Goal: Information Seeking & Learning: Learn about a topic

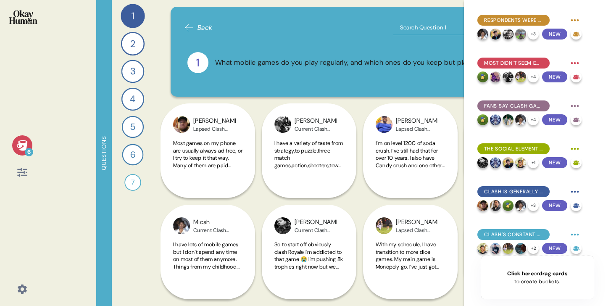
click at [26, 183] on div "6" at bounding box center [22, 153] width 44 height 306
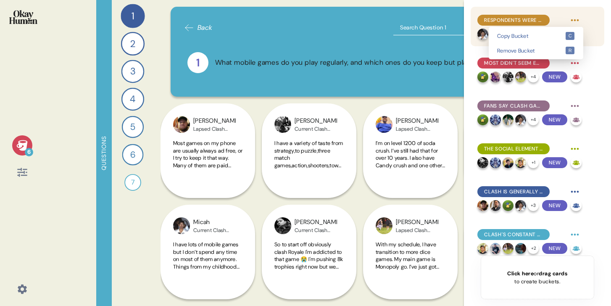
click at [578, 21] on html "6 Questions 1 What mobile games do you play regularly, and which ones do you ke…" at bounding box center [305, 153] width 611 height 306
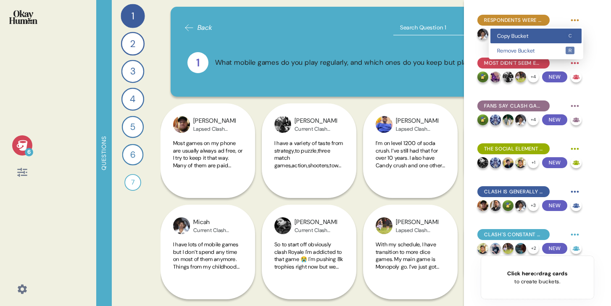
click at [546, 40] on div "Copy Bucket c" at bounding box center [536, 36] width 91 height 15
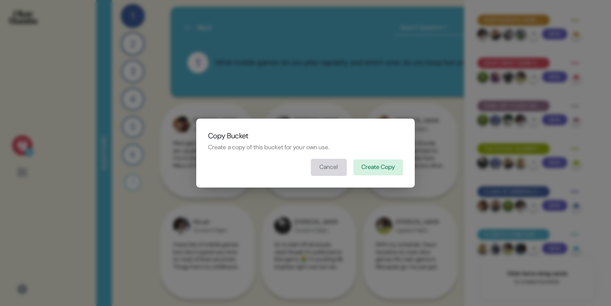
click at [325, 173] on button "Cancel" at bounding box center [328, 167] width 35 height 17
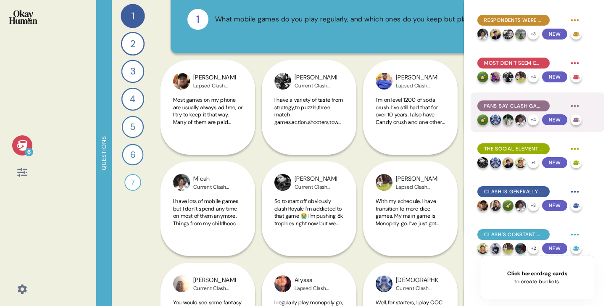
scroll to position [5, 0]
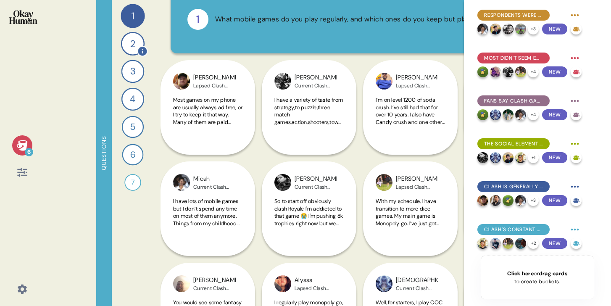
click at [133, 47] on div "2" at bounding box center [133, 44] width 24 height 24
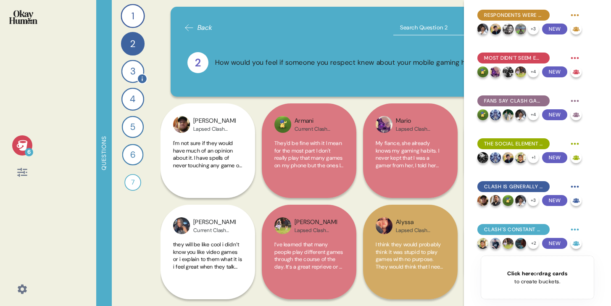
click at [135, 76] on div "3" at bounding box center [132, 71] width 23 height 23
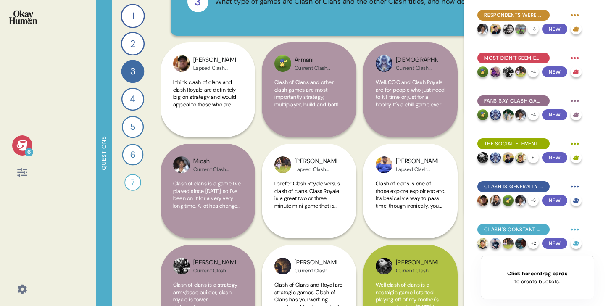
scroll to position [0, 0]
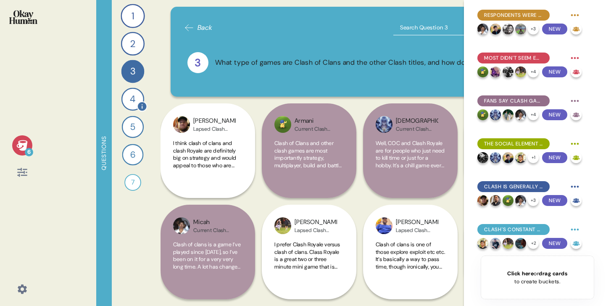
click at [130, 98] on div "4" at bounding box center [132, 99] width 23 height 23
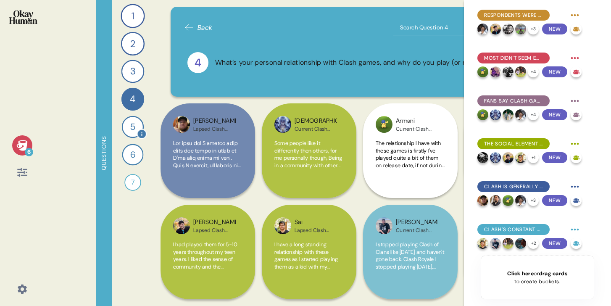
click at [134, 130] on div "5" at bounding box center [133, 127] width 22 height 22
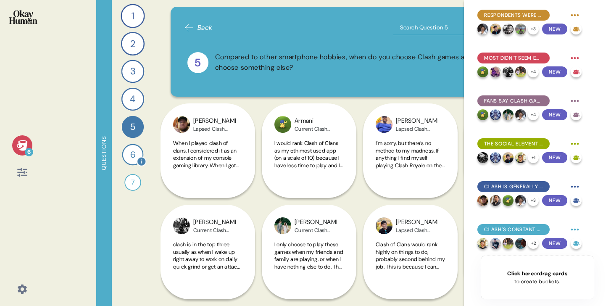
click at [135, 155] on div "6" at bounding box center [132, 154] width 21 height 21
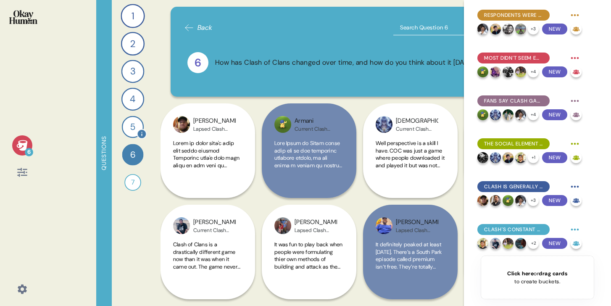
click at [136, 127] on div "5" at bounding box center [133, 127] width 22 height 22
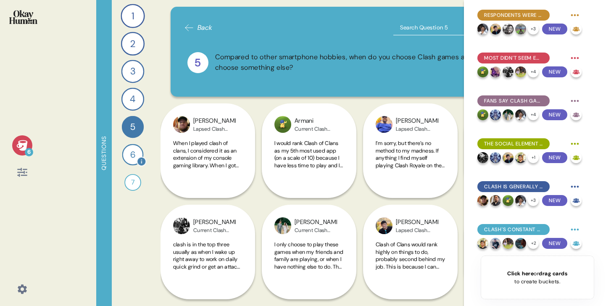
click at [135, 156] on div "6" at bounding box center [132, 154] width 21 height 21
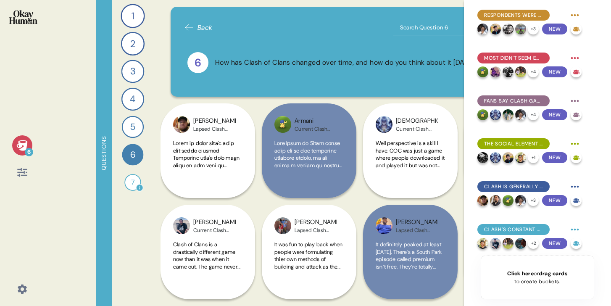
click at [135, 181] on div "7" at bounding box center [132, 182] width 17 height 17
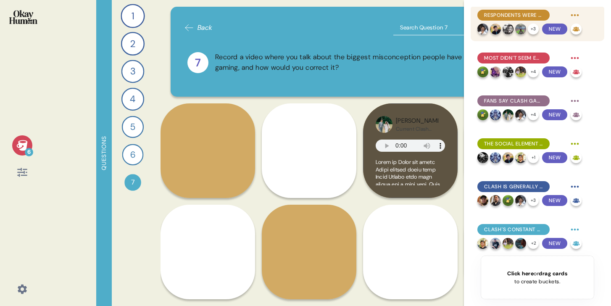
click at [529, 16] on span "Respondents were clearly aware of negative stereotypes and had arguments ready." at bounding box center [513, 15] width 59 height 8
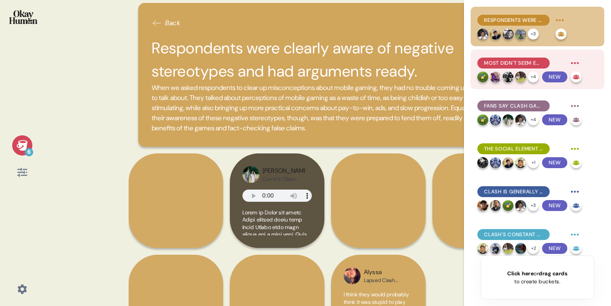
click at [512, 63] on span "Most didn't seem embarrassed to be known as mobile gamers, though with an aster…" at bounding box center [513, 63] width 59 height 8
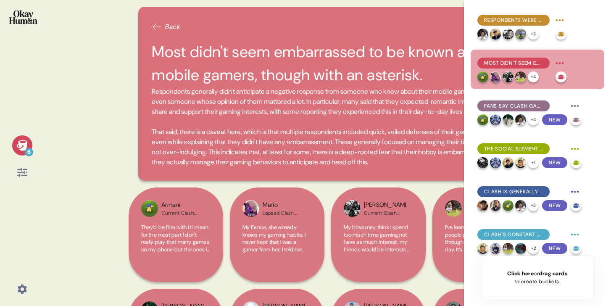
click at [359, 151] on span "Respondents generally didn't anticipate a negative response from someone who kn…" at bounding box center [328, 127] width 352 height 81
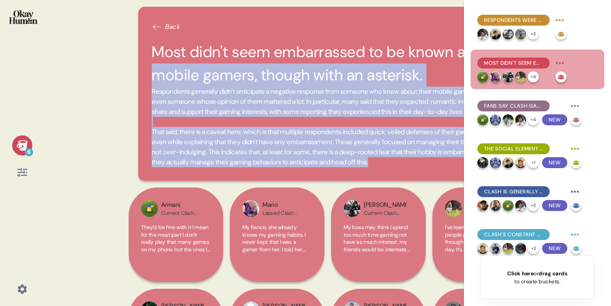
drag, startPoint x: 178, startPoint y: 182, endPoint x: 150, endPoint y: 68, distance: 117.4
click at [150, 68] on div "Back Most didn't seem embarrassed to be known as mobile gamers, though with an …" at bounding box center [327, 94] width 379 height 174
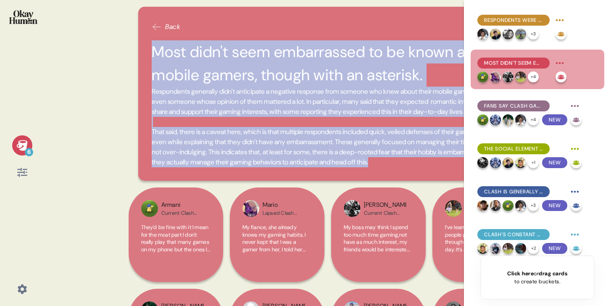
click at [153, 52] on h2 "Most didn't seem embarrassed to be known as mobile gamers, though with an aster…" at bounding box center [328, 63] width 352 height 46
copy div "Most didn't seem embarrassed to be known as mobile gamers, though with an aster…"
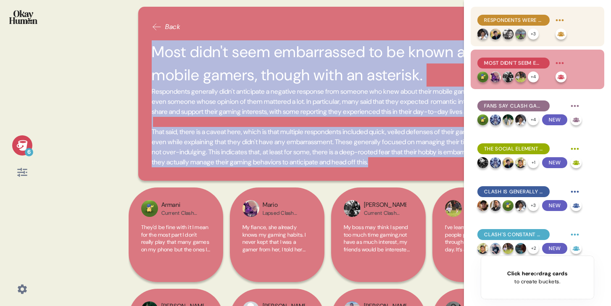
click at [502, 21] on span "Respondents were clearly aware of negative stereotypes and had arguments ready." at bounding box center [513, 20] width 59 height 8
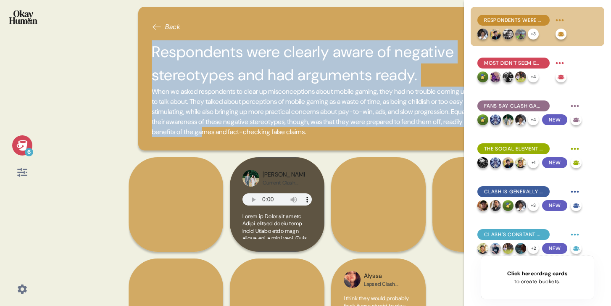
drag, startPoint x: 153, startPoint y: 54, endPoint x: 364, endPoint y: 151, distance: 232.8
click at [364, 151] on div "Back Respondents were clearly aware of negative stereotypes and had arguments r…" at bounding box center [328, 153] width 398 height 306
copy div "Respondents were clearly aware of negative stereotypes and had arguments ready.…"
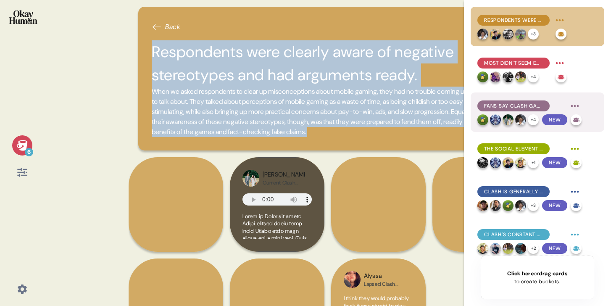
click at [499, 104] on span "Fans say Clash games have high skill ceilings, long timelines, and different em…" at bounding box center [513, 106] width 59 height 8
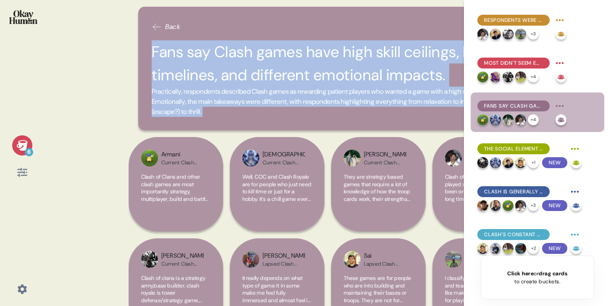
drag, startPoint x: 152, startPoint y: 49, endPoint x: 280, endPoint y: 132, distance: 152.8
click at [280, 132] on div "Back Fans say Clash games have high skill ceilings, long timelines, and differe…" at bounding box center [328, 153] width 398 height 306
copy div "Fans say Clash games have high skill ceilings, long timelines, and different em…"
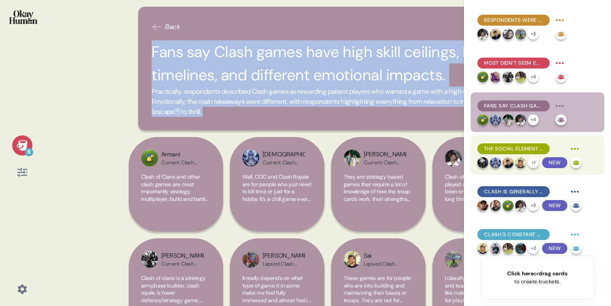
click at [501, 147] on span "The social element is absolutely crucial, according to both current & lapsed pl…" at bounding box center [513, 149] width 59 height 8
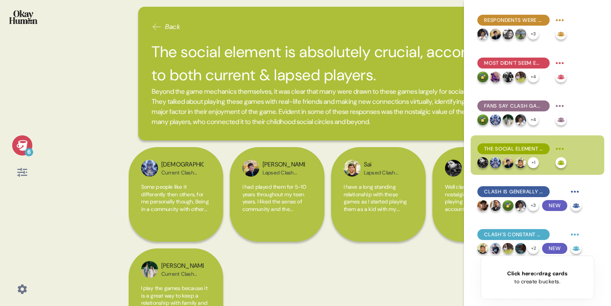
click at [219, 112] on span "Beyond the game mechanics themselves, it was clear that many were drawn to thes…" at bounding box center [328, 107] width 352 height 40
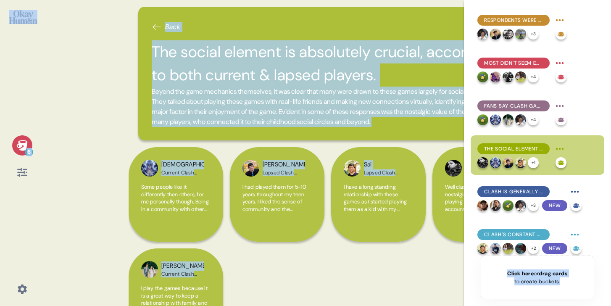
click at [219, 112] on span "Beyond the game mechanics themselves, it was clear that many were drawn to thes…" at bounding box center [328, 107] width 352 height 40
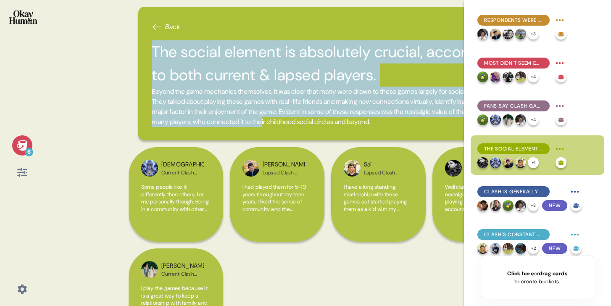
drag, startPoint x: 153, startPoint y: 47, endPoint x: 367, endPoint y: 122, distance: 226.7
click at [367, 122] on div "The social element is absolutely crucial, according to both current & lapsed pl…" at bounding box center [328, 83] width 352 height 87
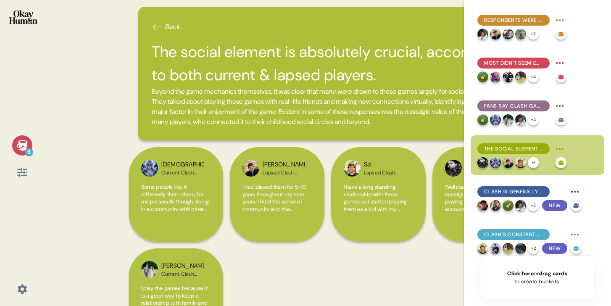
click at [451, 130] on div "Back The social element is absolutely crucial, according to both current & laps…" at bounding box center [327, 74] width 379 height 134
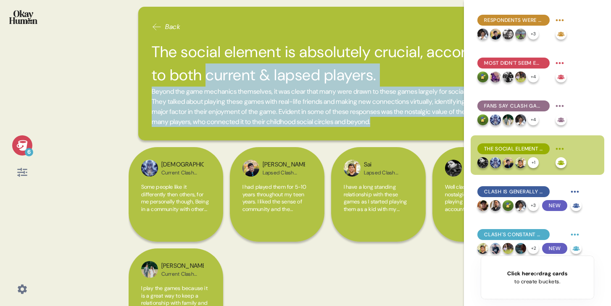
drag, startPoint x: 451, startPoint y: 130, endPoint x: 206, endPoint y: 73, distance: 251.6
click at [206, 73] on div "Back The social element is absolutely crucial, according to both current & laps…" at bounding box center [327, 74] width 379 height 134
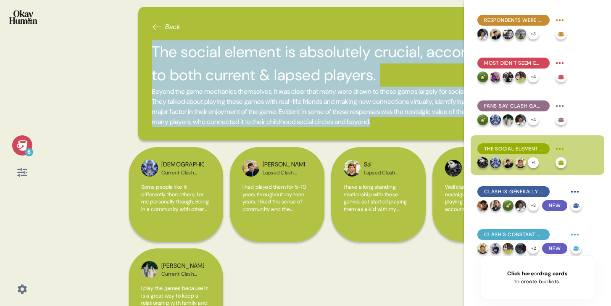
click at [152, 52] on h2 "The social element is absolutely crucial, according to both current & lapsed pl…" at bounding box center [328, 63] width 352 height 46
copy div "The social element is absolutely crucial, according to both current & lapsed pl…"
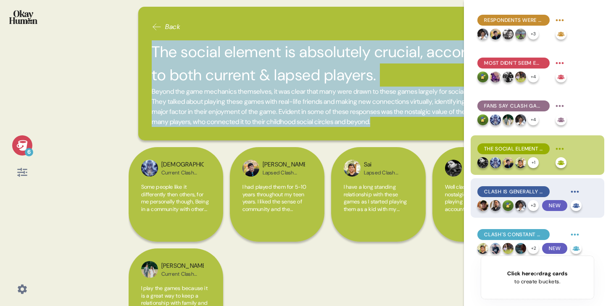
click at [499, 191] on span "Clash is generally seen as 10-ish years past its prime for gameplay and social …" at bounding box center [513, 192] width 59 height 8
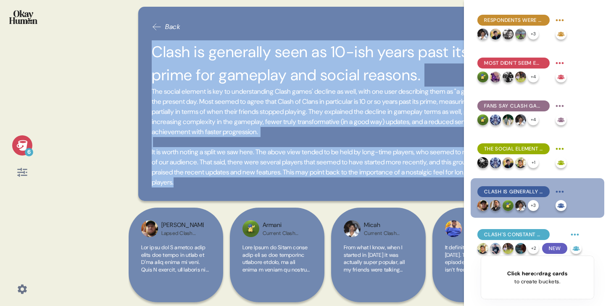
drag, startPoint x: 271, startPoint y: 182, endPoint x: 135, endPoint y: 37, distance: 198.3
click at [135, 37] on div "Back Clash is generally seen as 10-ish years past its prime for gameplay and so…" at bounding box center [328, 153] width 398 height 306
copy div "Clash is generally seen as 10-ish years past its prime for gameplay and social …"
click at [506, 234] on span "Clash's constant updates, idle features, & sunk cost effects mean many never tr…" at bounding box center [513, 235] width 59 height 8
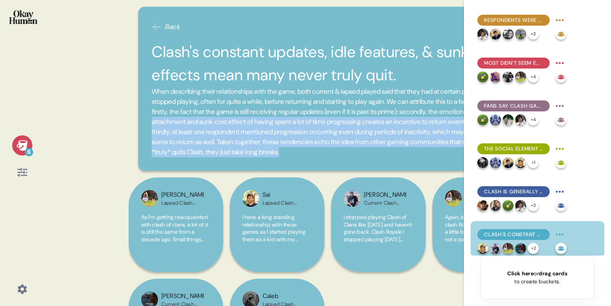
drag, startPoint x: 455, startPoint y: 156, endPoint x: 228, endPoint y: 118, distance: 229.7
click at [228, 119] on span "When describing their relationships with the game, both current & lapsed played…" at bounding box center [328, 122] width 352 height 71
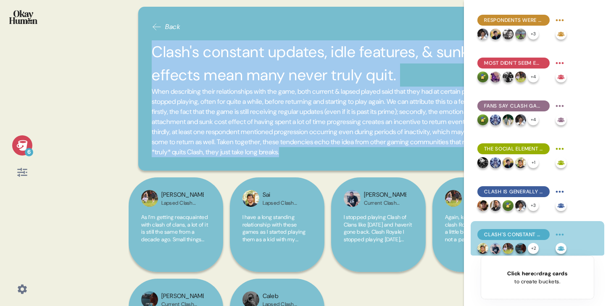
click at [155, 49] on h2 "Clash's constant updates, idle features, & sunk cost effects mean many never tr…" at bounding box center [328, 63] width 352 height 46
copy div "Clash's constant updates, idle features, & sunk cost effects mean many never tr…"
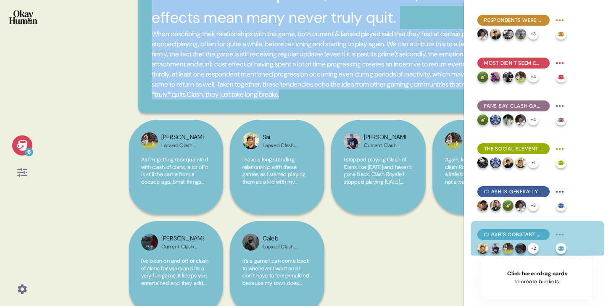
scroll to position [63, 0]
